Goal: Task Accomplishment & Management: Manage account settings

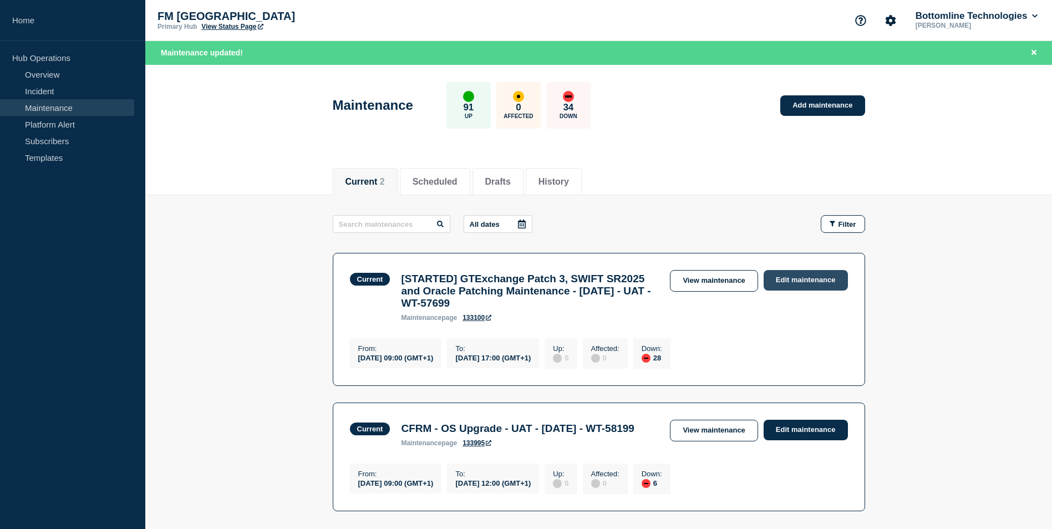
click at [816, 280] on link "Edit maintenance" at bounding box center [805, 280] width 84 height 21
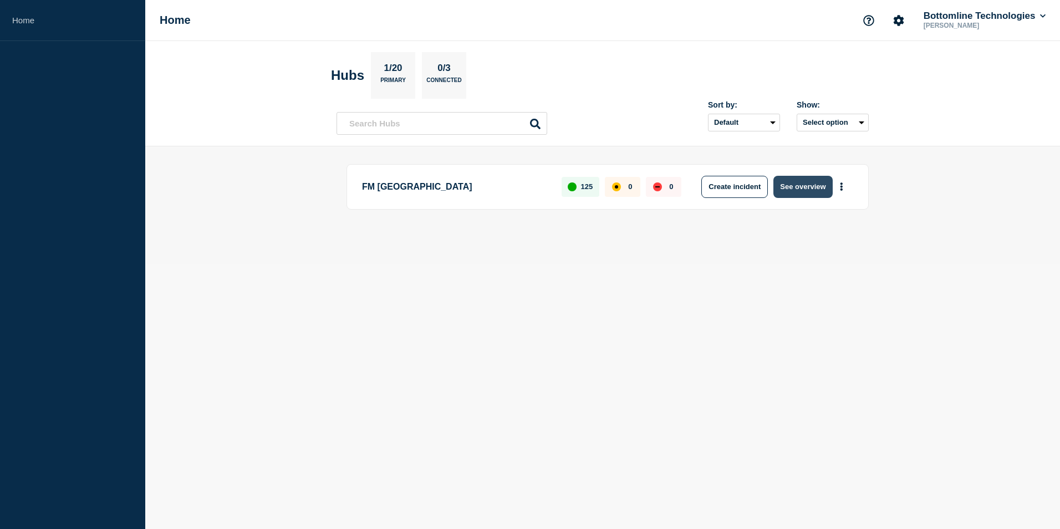
click at [812, 188] on button "See overview" at bounding box center [802, 187] width 59 height 22
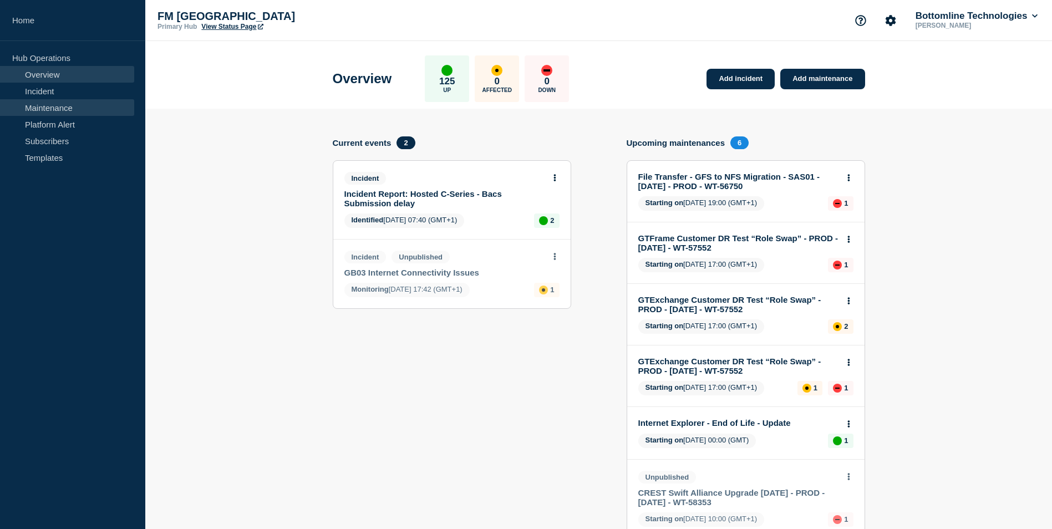
click at [55, 105] on link "Maintenance" at bounding box center [67, 107] width 134 height 17
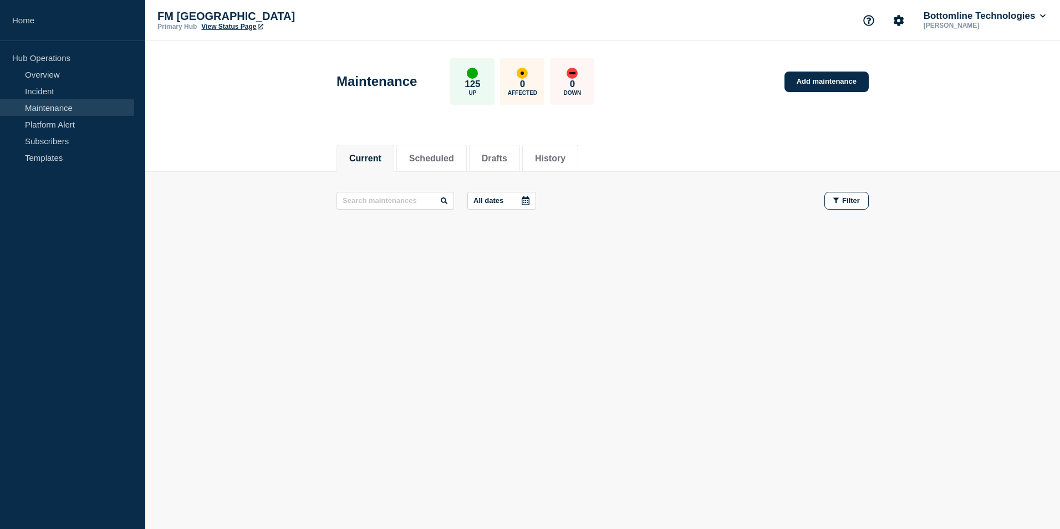
click at [287, 135] on div "Current Scheduled Drafts History" at bounding box center [602, 153] width 915 height 38
click at [424, 155] on button "Scheduled" at bounding box center [431, 159] width 45 height 10
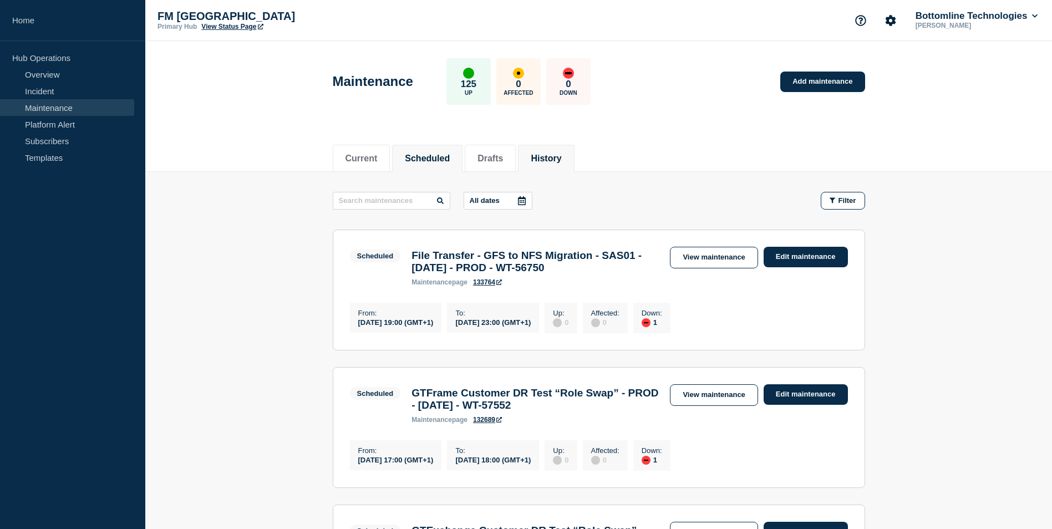
click at [561, 161] on button "History" at bounding box center [545, 159] width 30 height 10
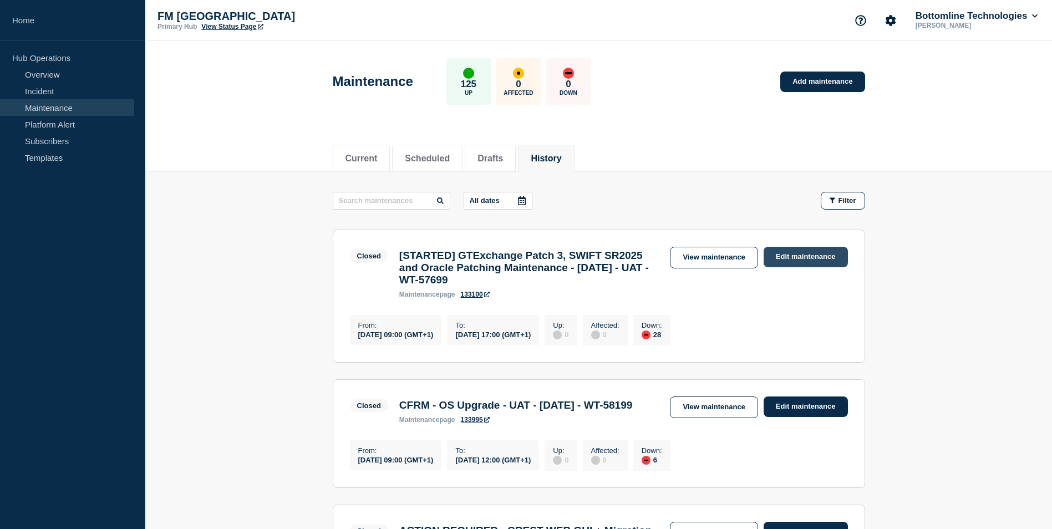
click at [782, 255] on link "Edit maintenance" at bounding box center [805, 257] width 84 height 21
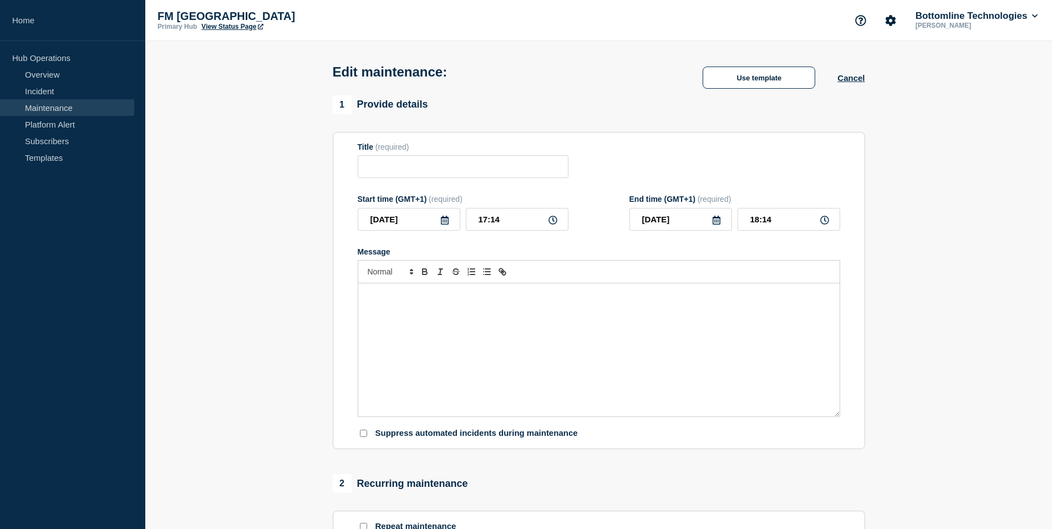
type input "[STARTED] GTExchange Patch 3, SWIFT SR2025 and Oracle Patching Maintenance - [D…"
type input "09:00"
type input "17:00"
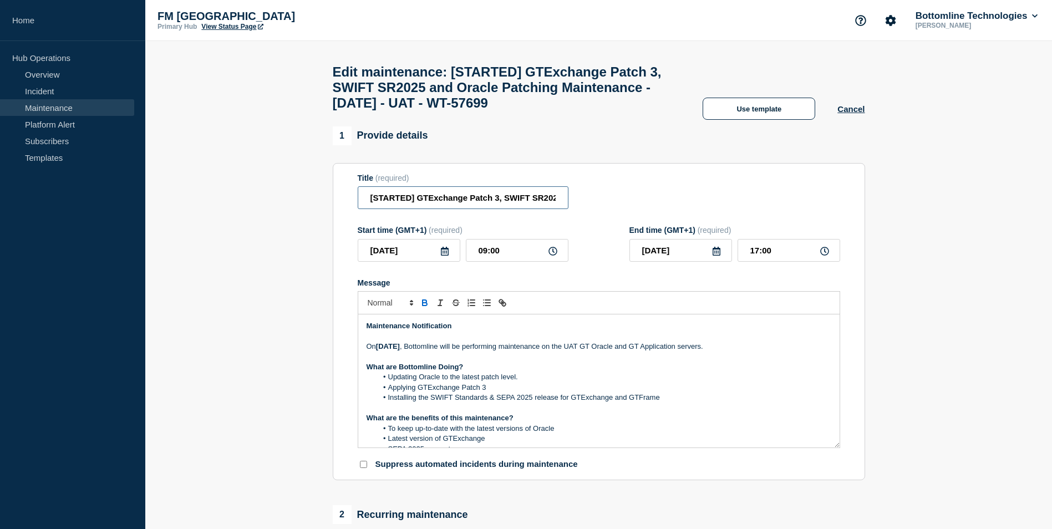
click at [389, 208] on input "[STARTED] GTExchange Patch 3, SWIFT SR2025 and Oracle Patching Maintenance - [D…" at bounding box center [463, 197] width 211 height 23
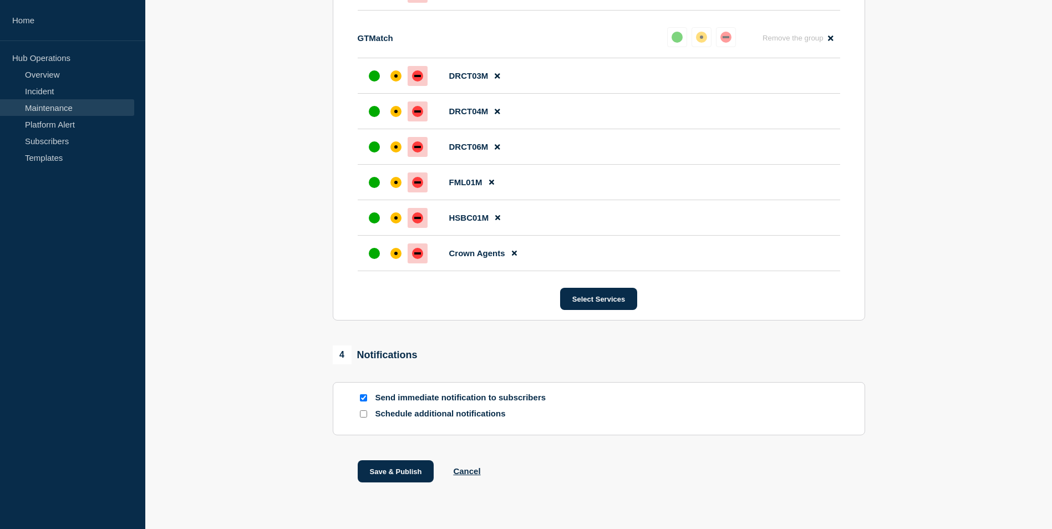
scroll to position [1530, 0]
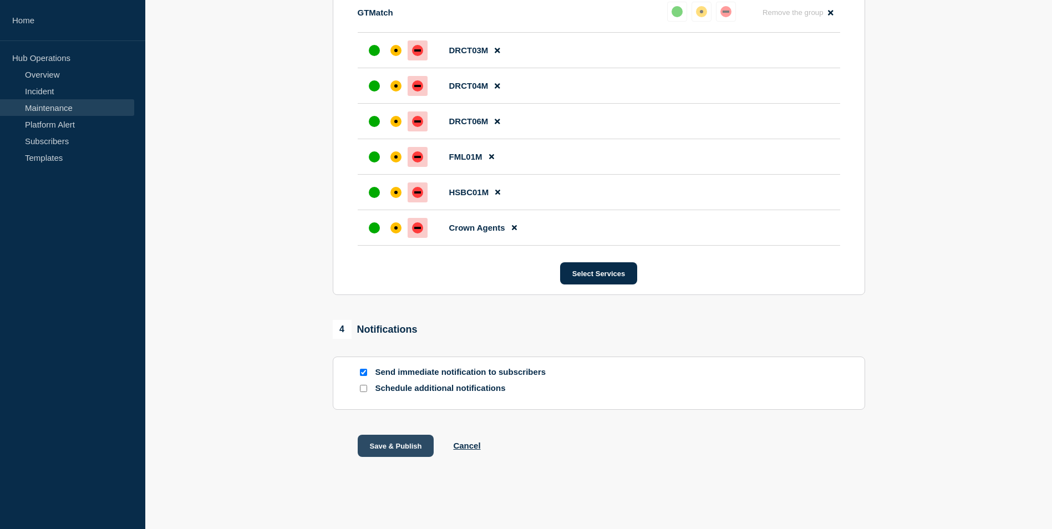
type input "[COMPLETED] GTExchange Patch 3, SWIFT SR2025 and Oracle Patching Maintenance - …"
click at [402, 446] on button "Save & Publish" at bounding box center [396, 446] width 76 height 22
